Goal: Information Seeking & Learning: Learn about a topic

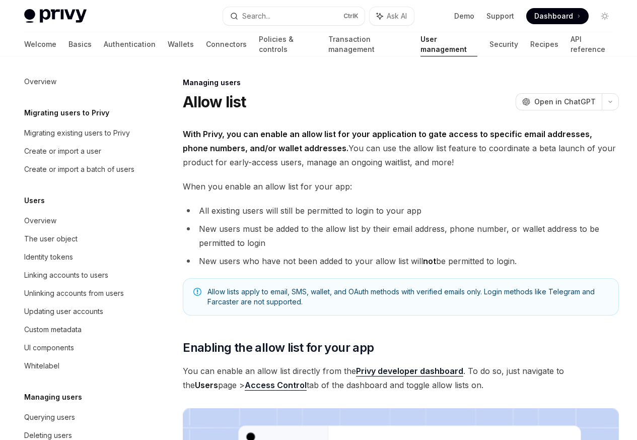
scroll to position [142, 0]
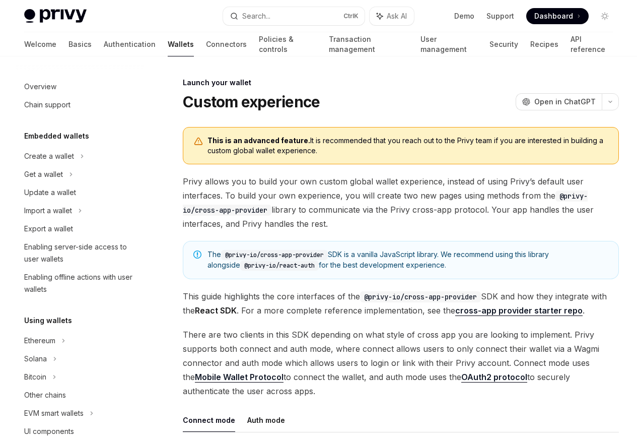
scroll to position [461, 0]
